Goal: Information Seeking & Learning: Learn about a topic

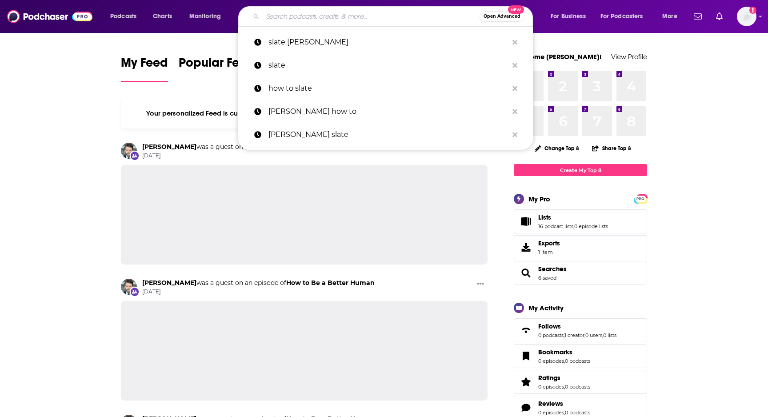
click at [361, 17] on input "Search podcasts, credits, & more..." at bounding box center [371, 16] width 217 height 14
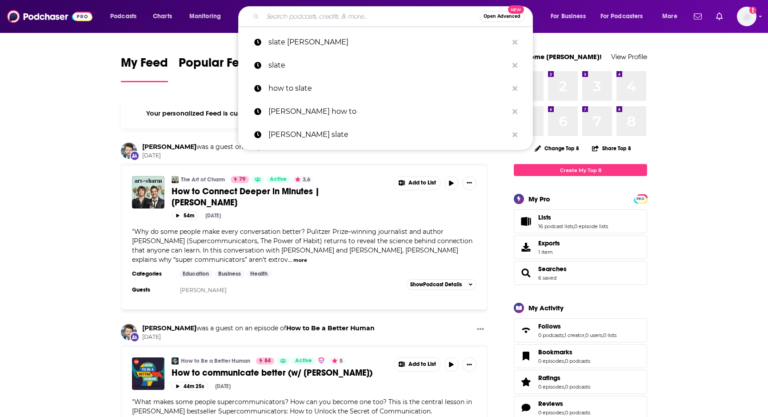
paste input "[PERSON_NAME] Show"
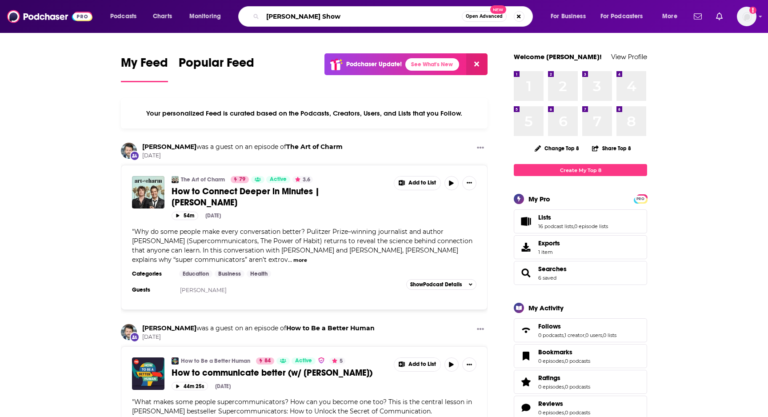
type input "[PERSON_NAME] Show"
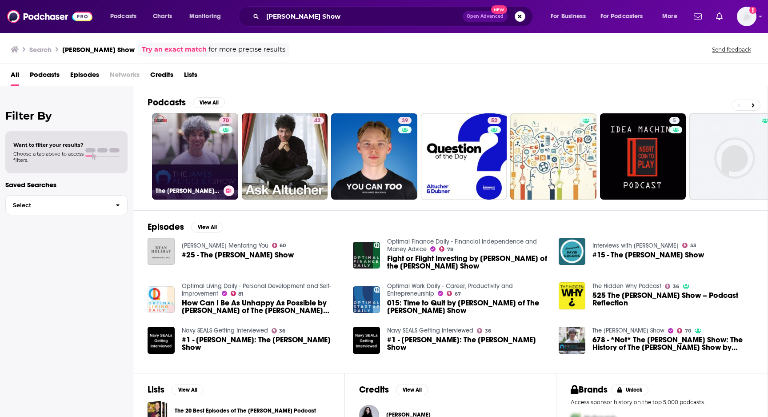
click at [199, 141] on link "70 The [PERSON_NAME] Show" at bounding box center [195, 156] width 86 height 86
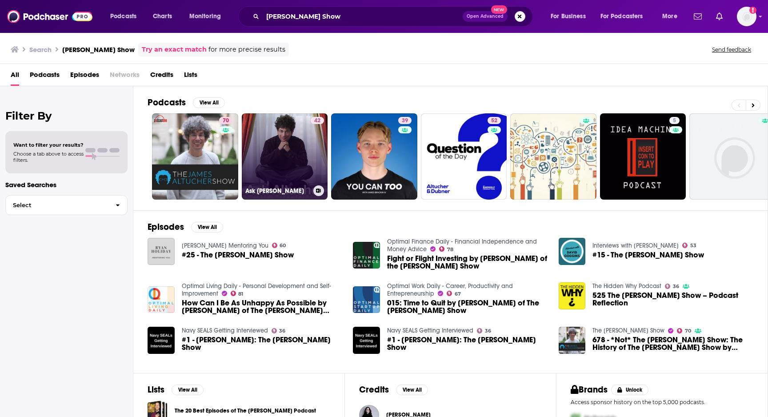
click at [280, 148] on link "42 Ask [PERSON_NAME]" at bounding box center [285, 156] width 86 height 86
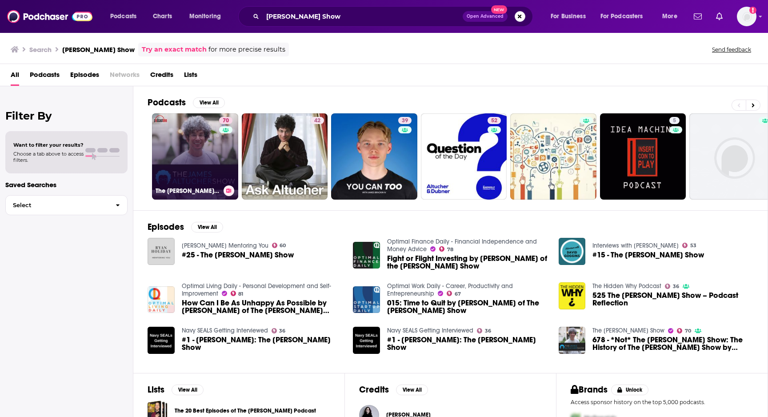
click at [187, 130] on link "70 The [PERSON_NAME] Show" at bounding box center [195, 156] width 86 height 86
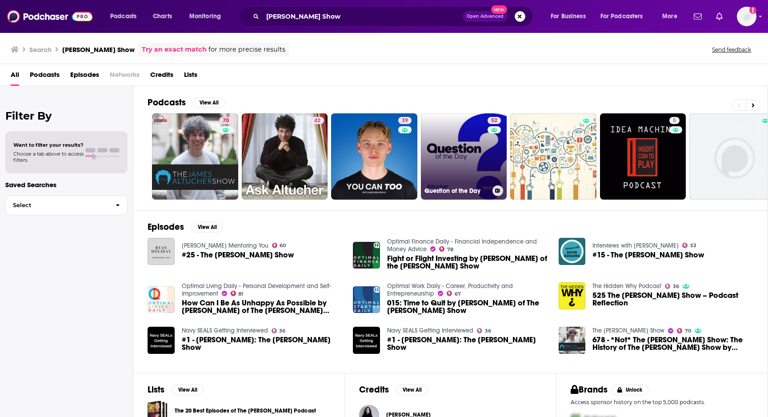
click at [455, 151] on link "52 Question of the Day" at bounding box center [464, 156] width 86 height 86
